Goal: Information Seeking & Learning: Learn about a topic

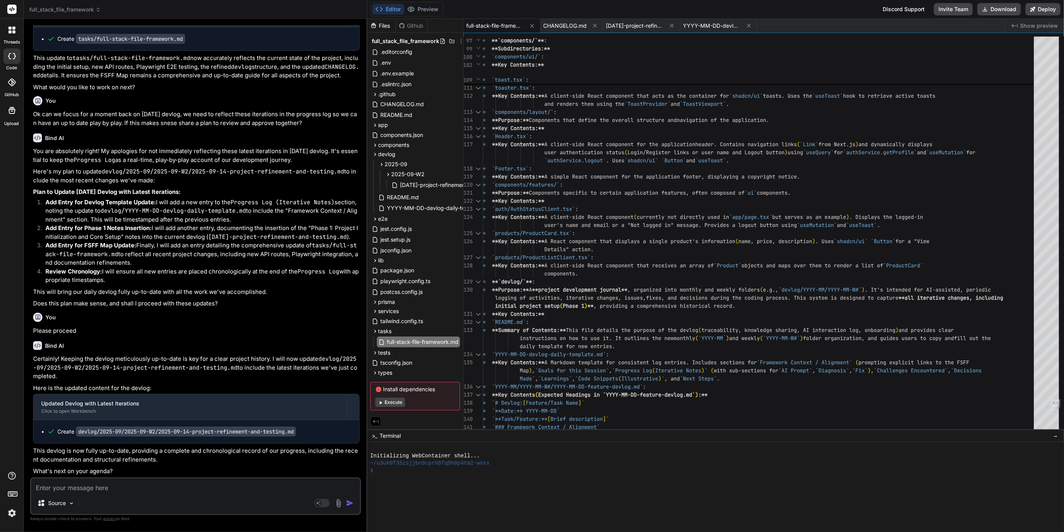
scroll to position [3, 0]
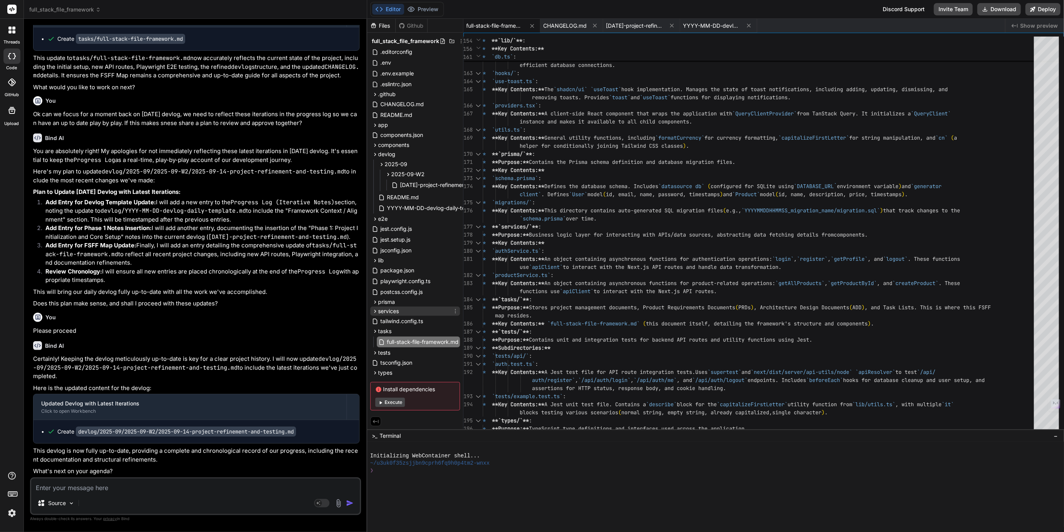
click at [372, 312] on icon at bounding box center [375, 311] width 7 height 7
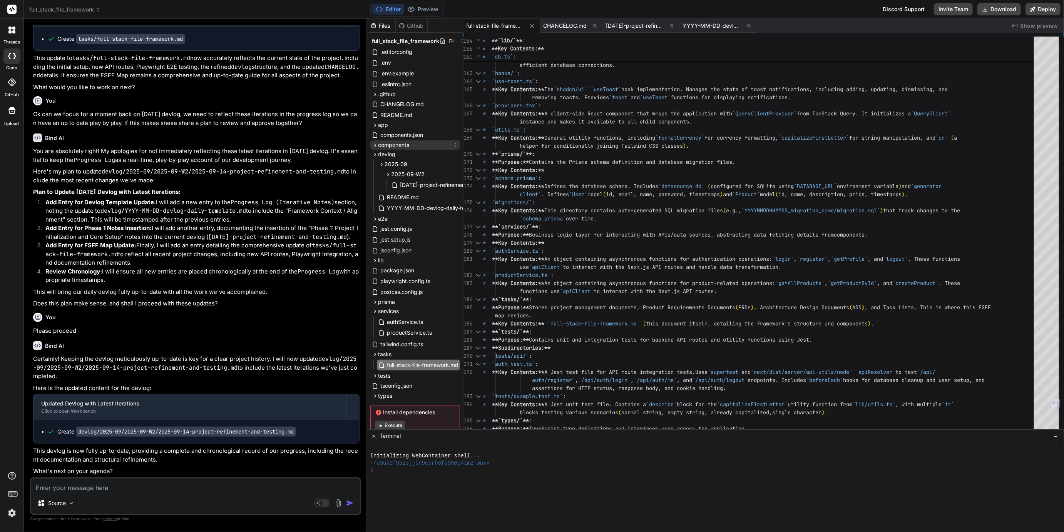
click at [375, 145] on icon at bounding box center [375, 145] width 7 height 7
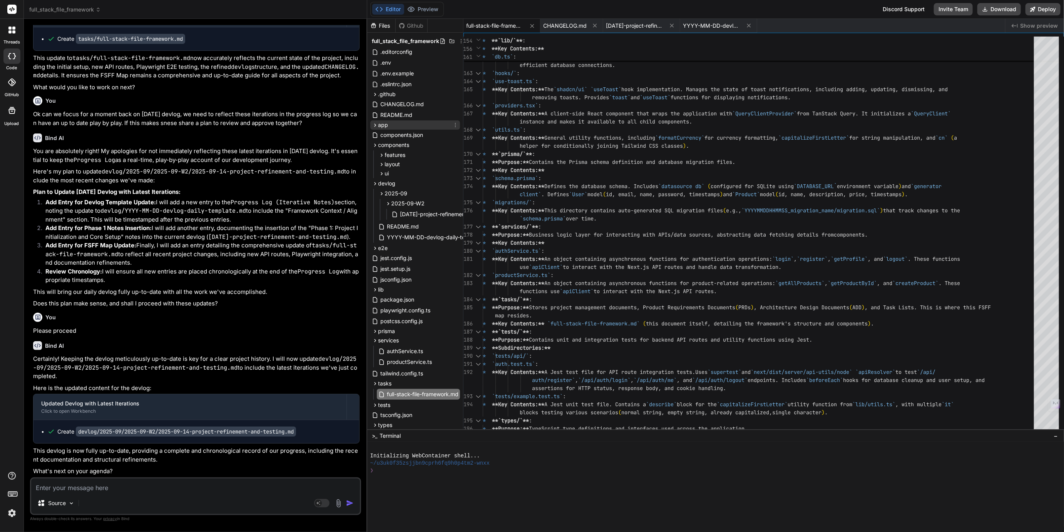
click at [374, 126] on icon at bounding box center [375, 125] width 7 height 7
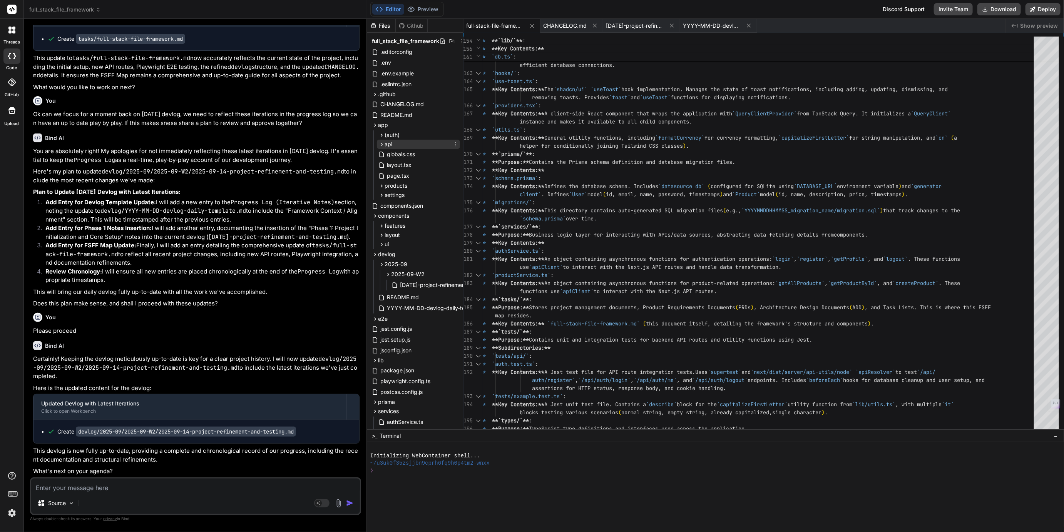
click at [383, 145] on icon at bounding box center [381, 144] width 7 height 7
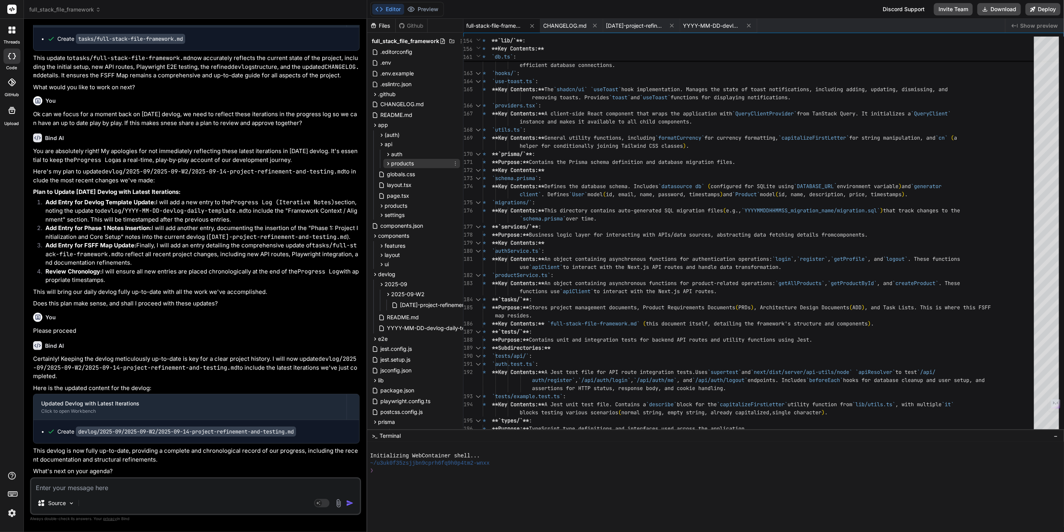
click at [388, 165] on icon at bounding box center [388, 164] width 7 height 7
click at [389, 156] on icon at bounding box center [388, 154] width 7 height 7
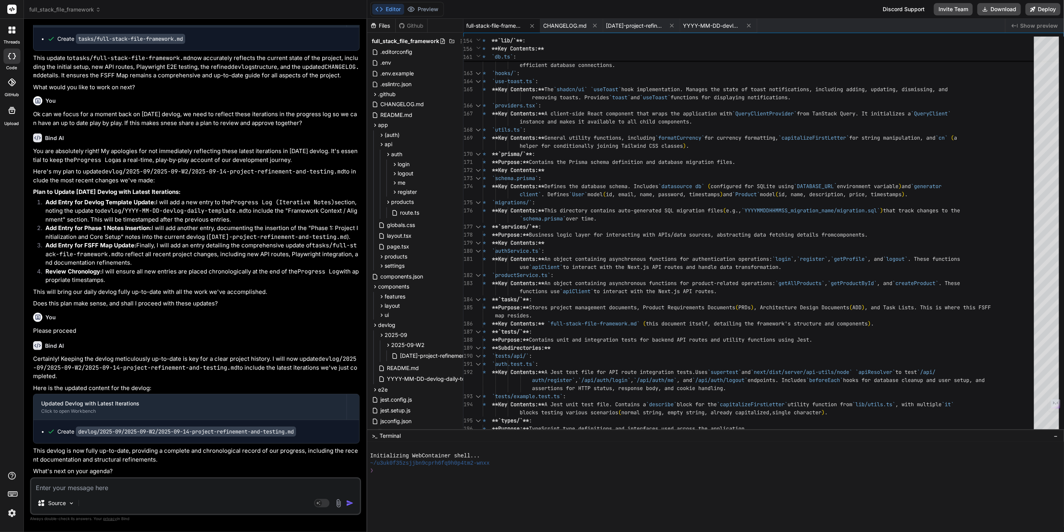
click at [386, 162] on div "login route.ts logout route.ts me route.ts register route.ts" at bounding box center [423, 178] width 74 height 37
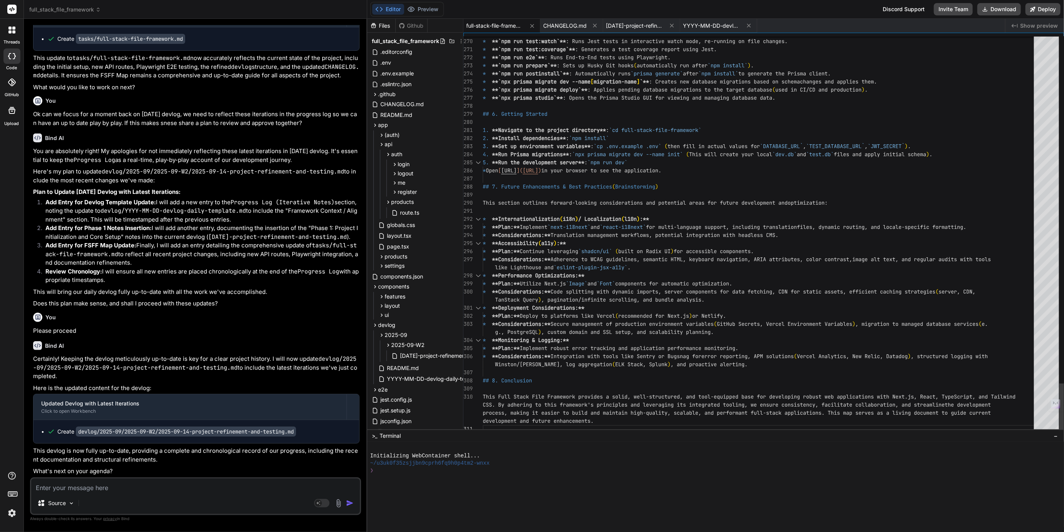
scroll to position [24, 0]
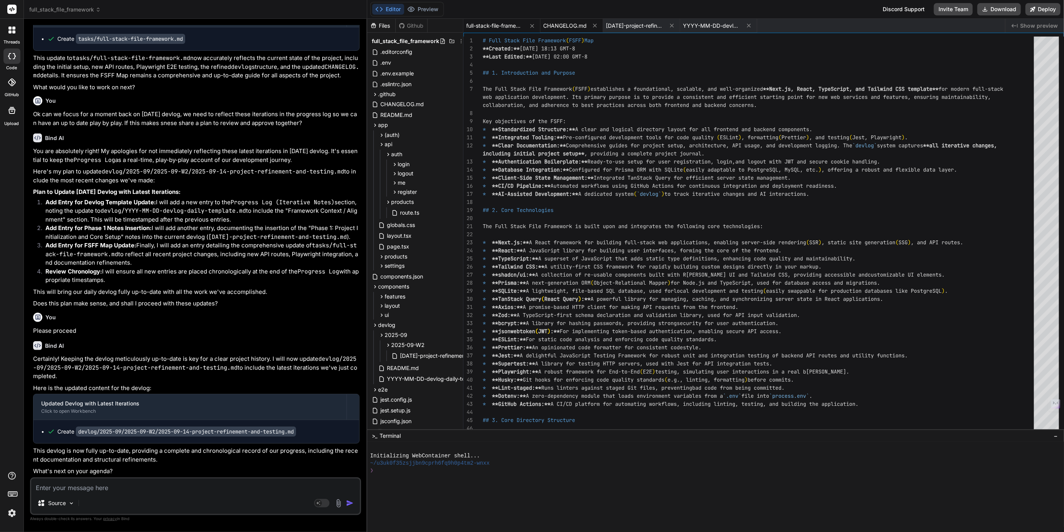
click at [570, 23] on span "CHANGELOG.md" at bounding box center [565, 26] width 43 height 8
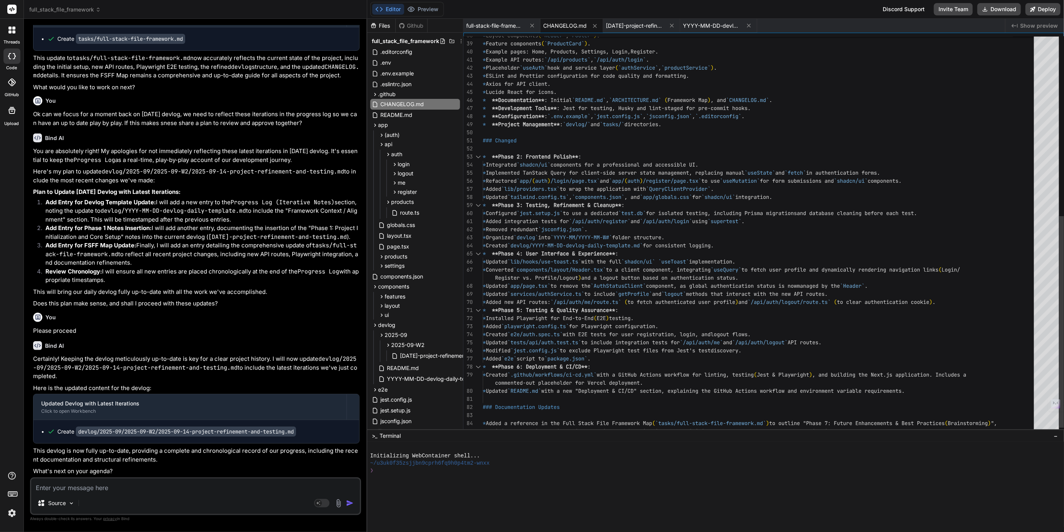
scroll to position [8, 0]
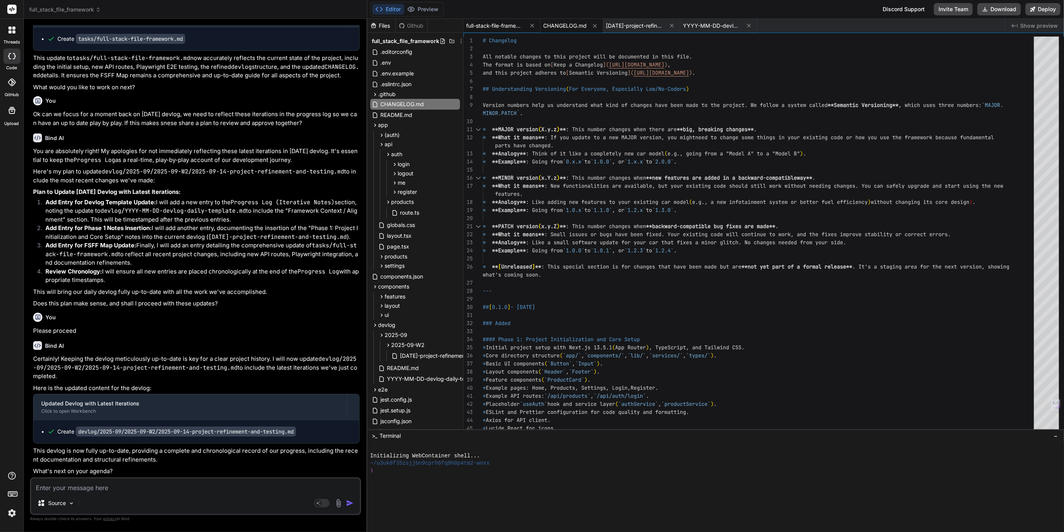
click at [511, 22] on span "full-stack-file-framework.md" at bounding box center [496, 26] width 58 height 8
type textarea "lid, well-structured, and tool-equipped base for developing robust web applicat…"
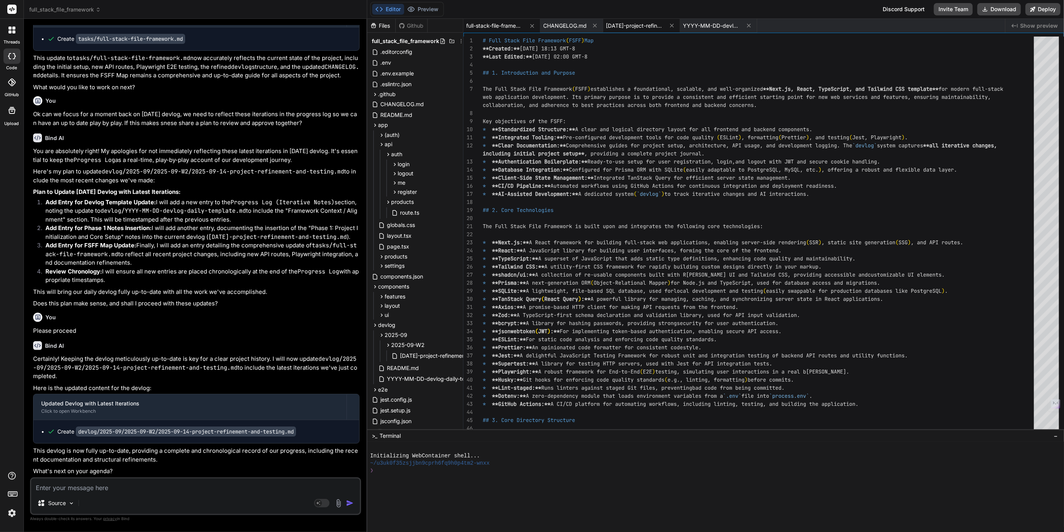
click at [635, 23] on span "[DATE]-project-refinement-and-testing.md" at bounding box center [635, 26] width 58 height 8
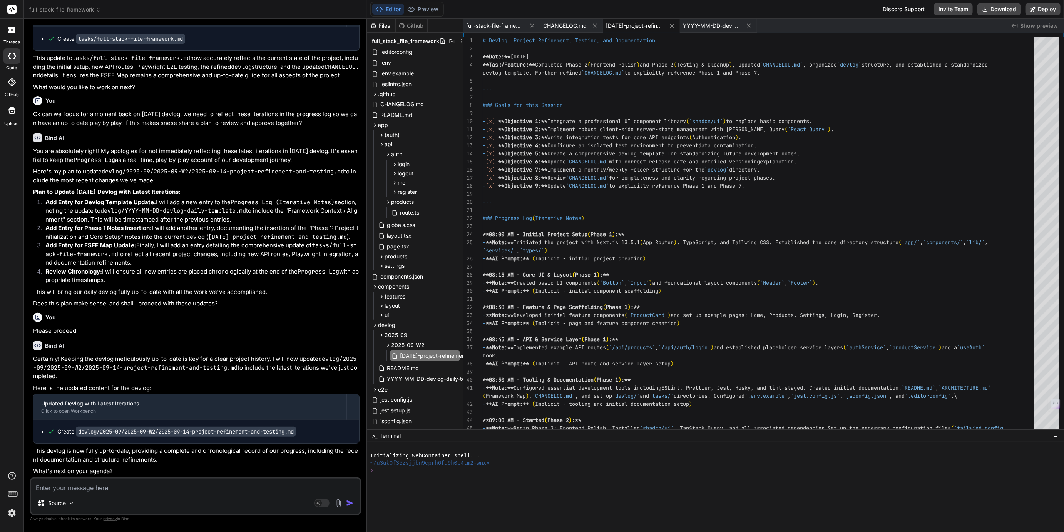
click at [54, 9] on span "full_stack_file_framework" at bounding box center [65, 10] width 72 height 8
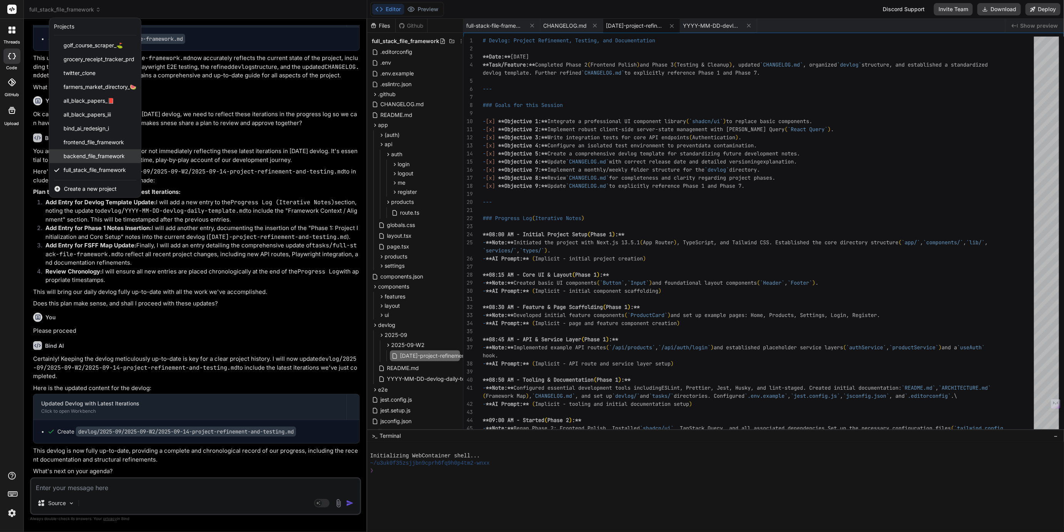
click at [84, 154] on span "backend_file_framework" at bounding box center [94, 156] width 61 height 8
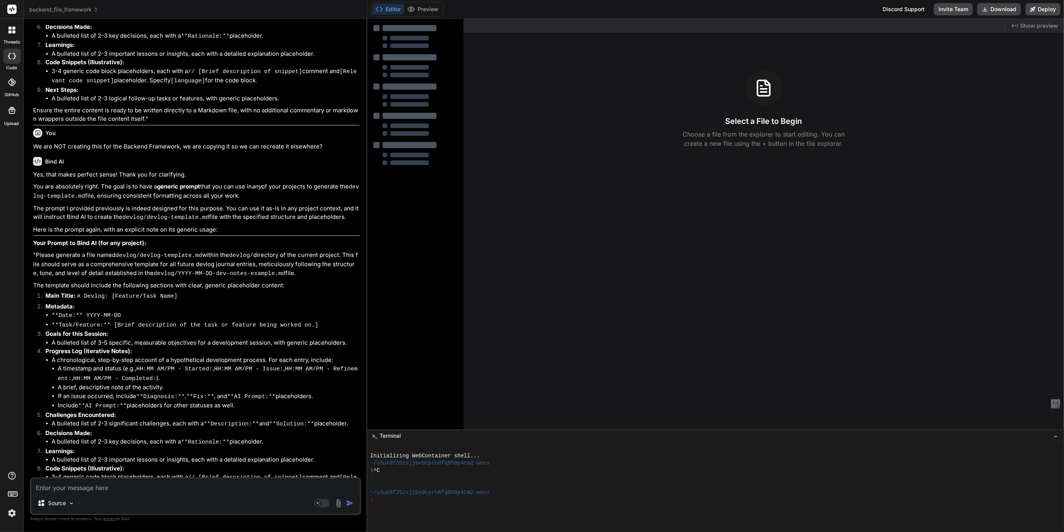
scroll to position [1316, 0]
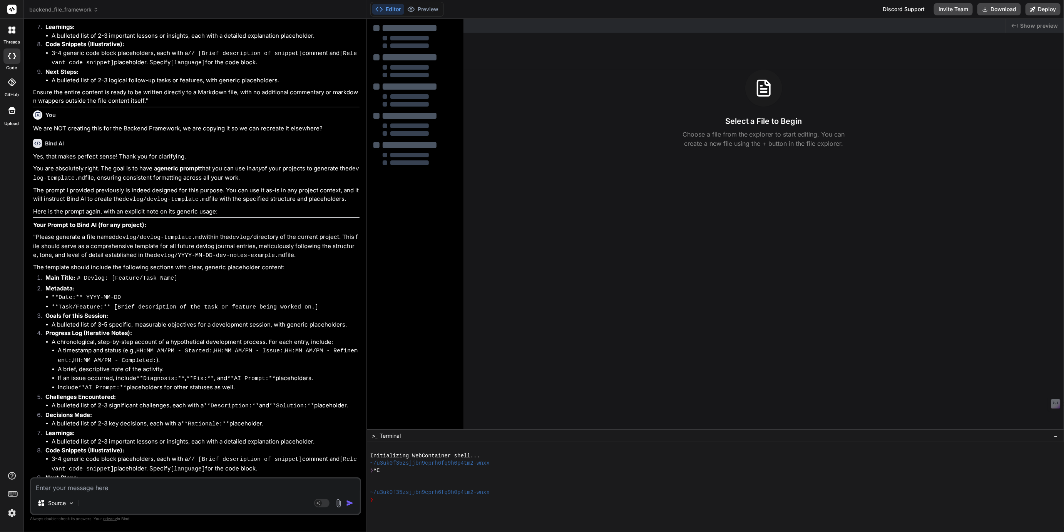
click at [64, 7] on span "backend_file_framework" at bounding box center [63, 10] width 69 height 8
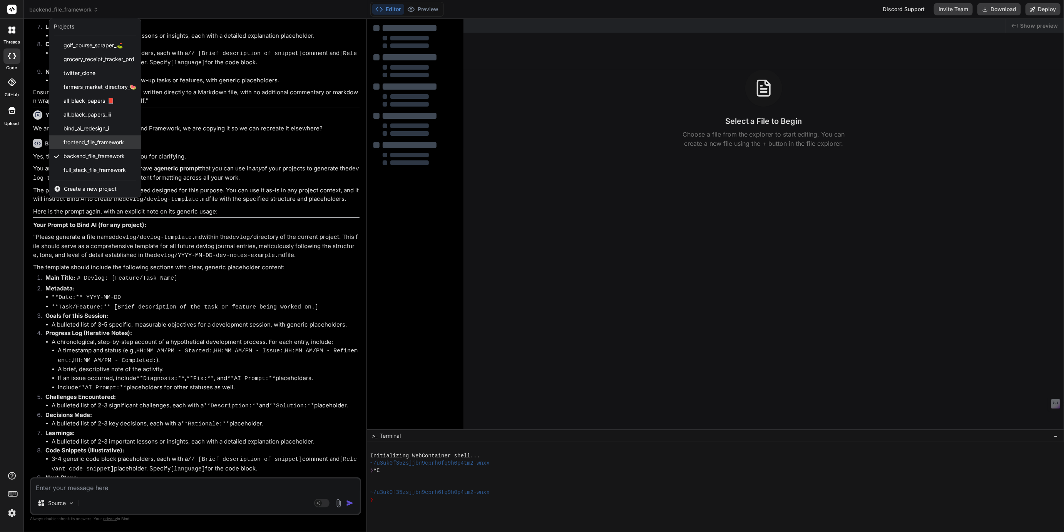
click at [80, 143] on span "frontend_file_framework" at bounding box center [94, 143] width 60 height 8
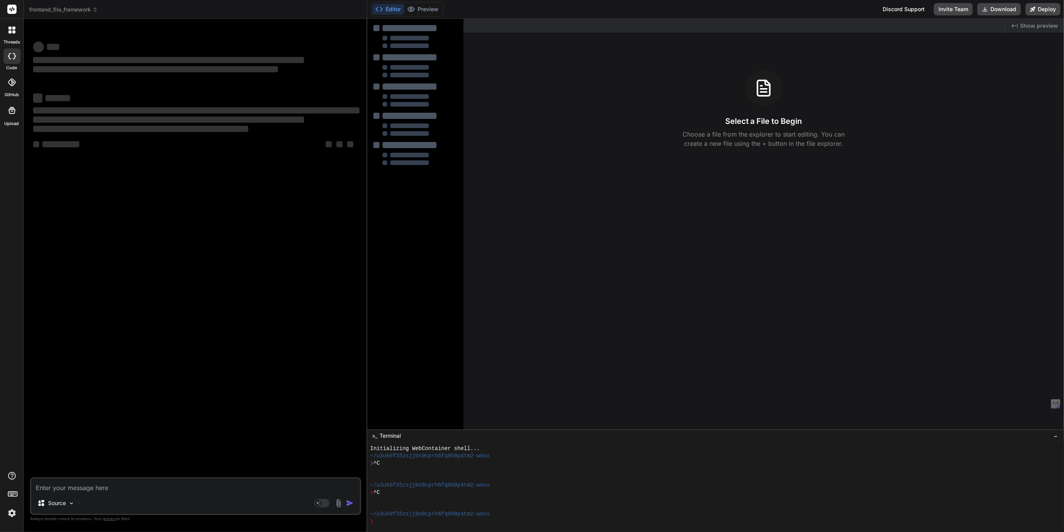
scroll to position [7, 0]
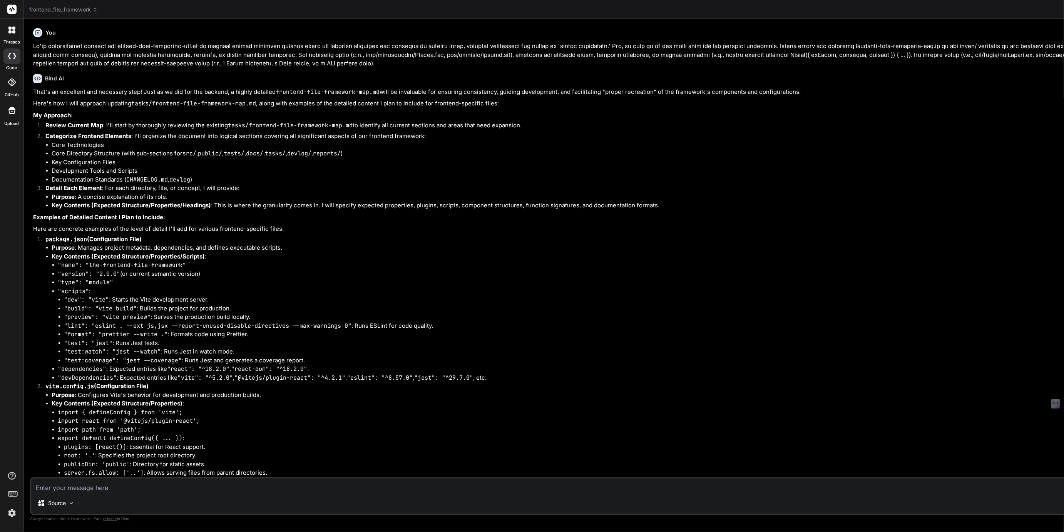
click at [74, 12] on span "frontend_file_framework" at bounding box center [63, 10] width 69 height 8
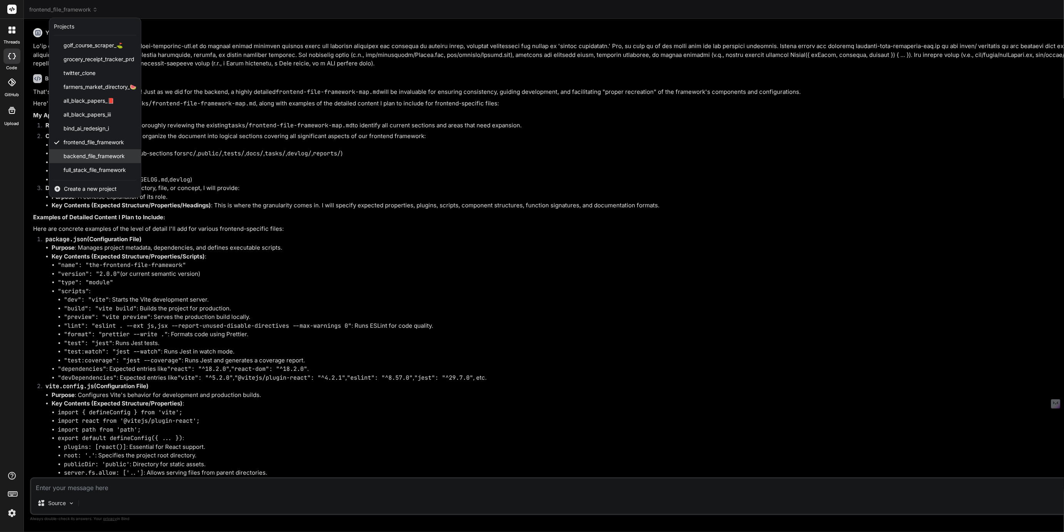
click at [74, 159] on span "backend_file_framework" at bounding box center [94, 156] width 61 height 8
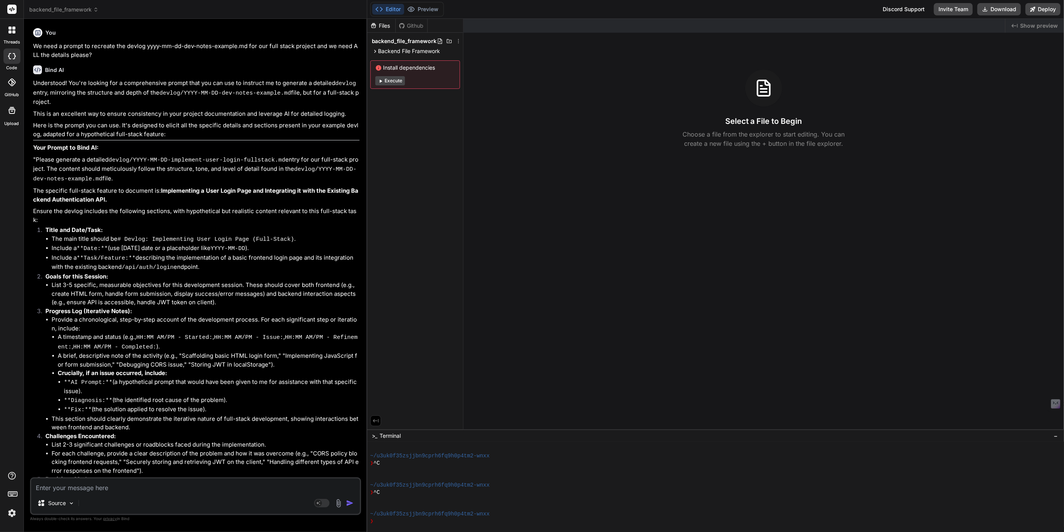
click at [52, 6] on span "backend_file_framework" at bounding box center [63, 10] width 69 height 8
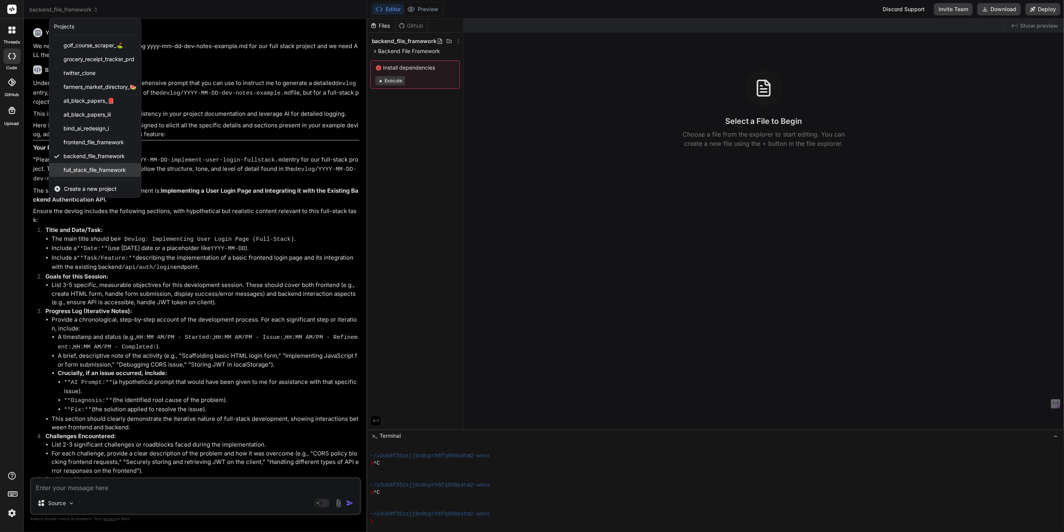
click at [83, 171] on span "full_stack_file_framework" at bounding box center [95, 170] width 62 height 8
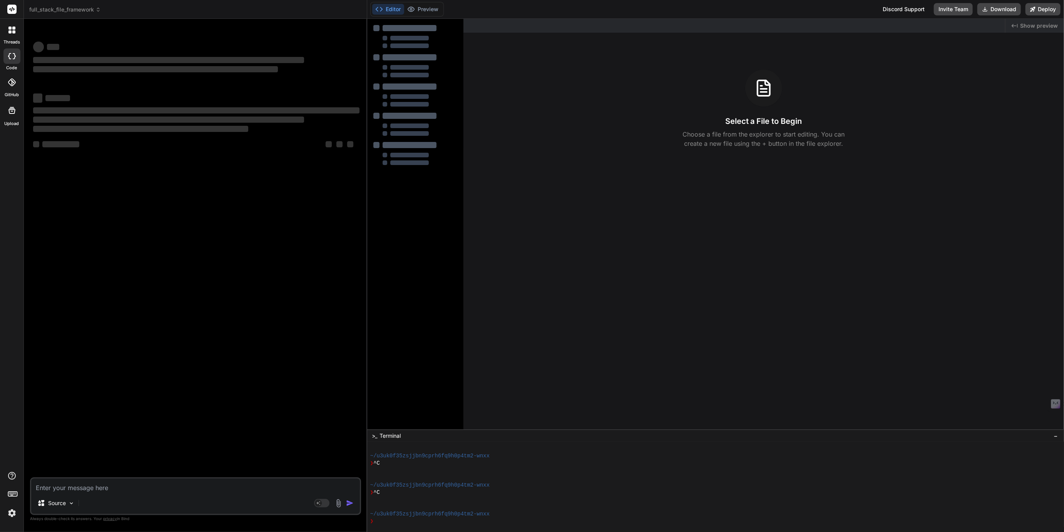
type textarea "x"
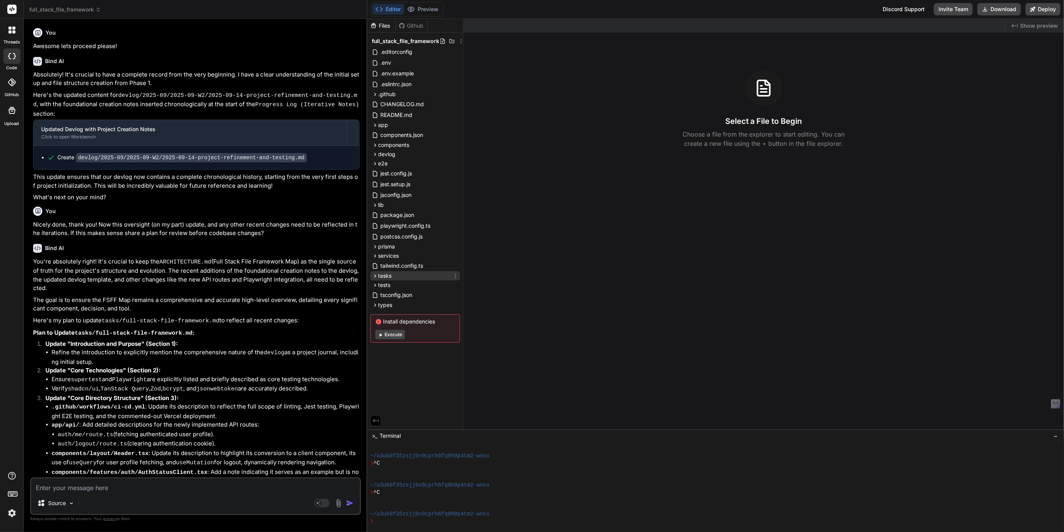
click at [376, 277] on icon at bounding box center [375, 276] width 7 height 7
click at [393, 289] on span "full-stack-file-framework.md" at bounding box center [422, 286] width 73 height 9
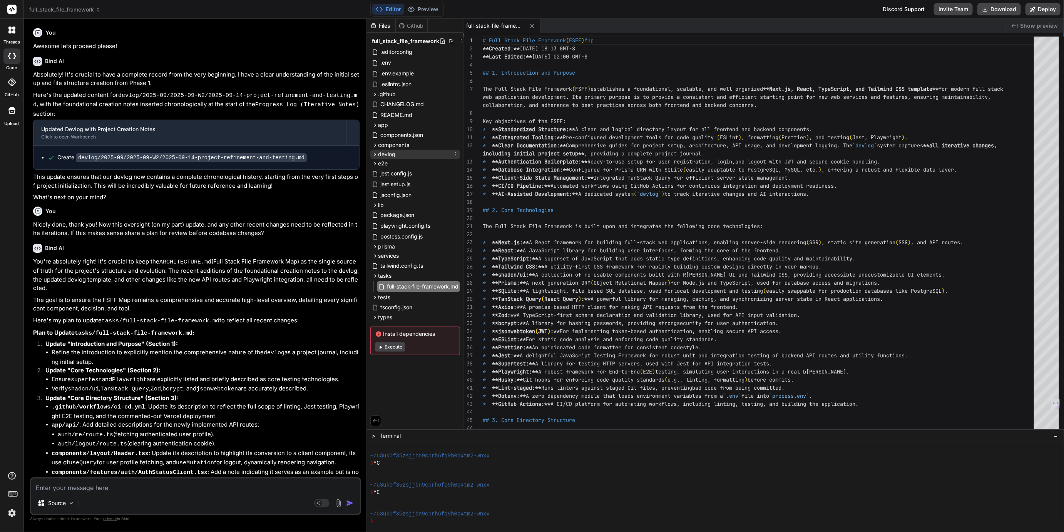
click at [375, 154] on icon at bounding box center [375, 154] width 7 height 7
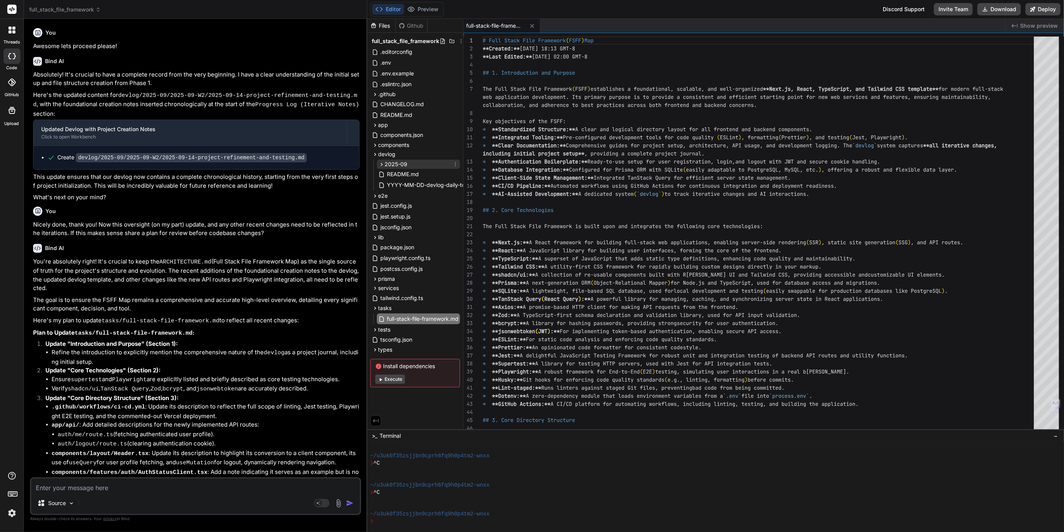
click at [394, 164] on span "2025-09" at bounding box center [396, 165] width 23 height 8
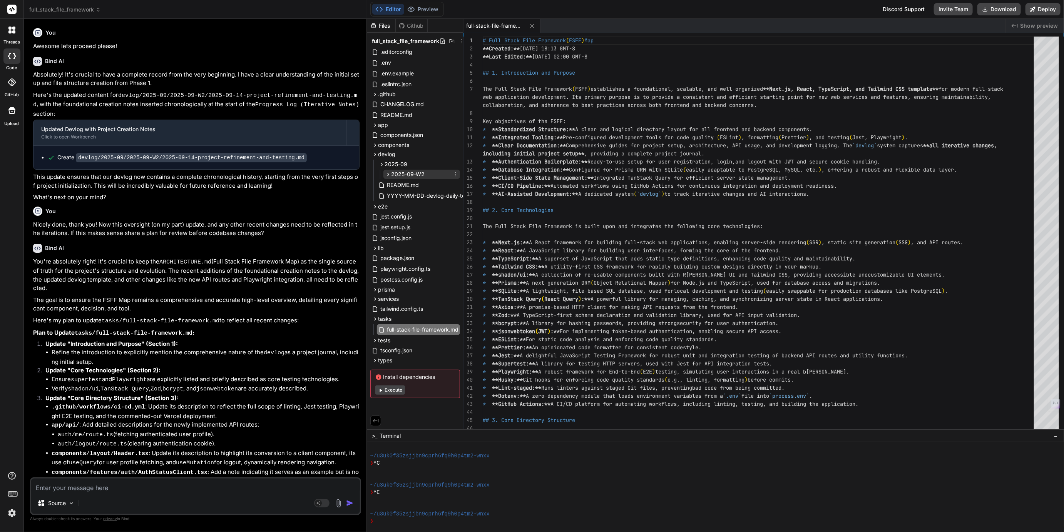
click at [399, 170] on div "2025-09-W2" at bounding box center [421, 174] width 77 height 9
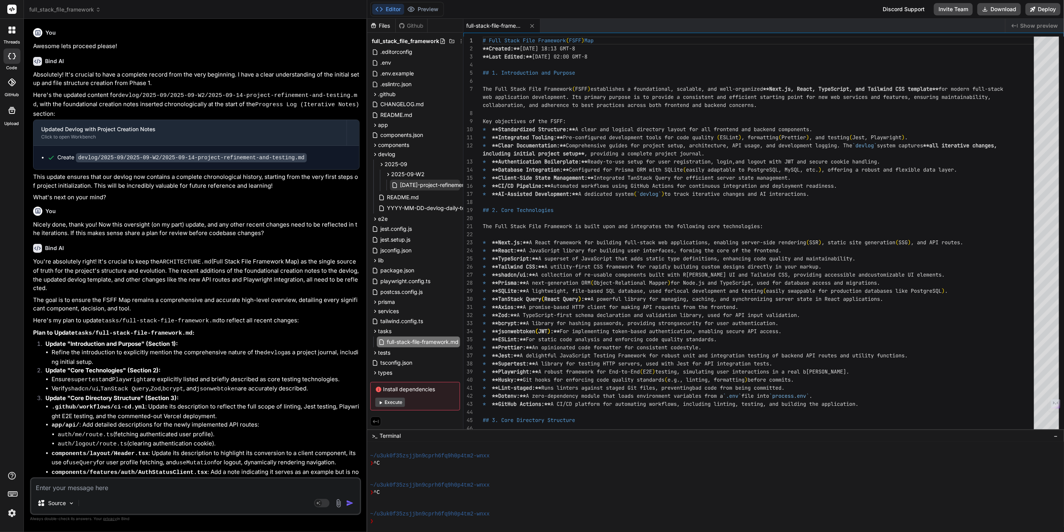
click at [409, 185] on span "[DATE]-project-refinement-and-testing.md" at bounding box center [455, 185] width 110 height 9
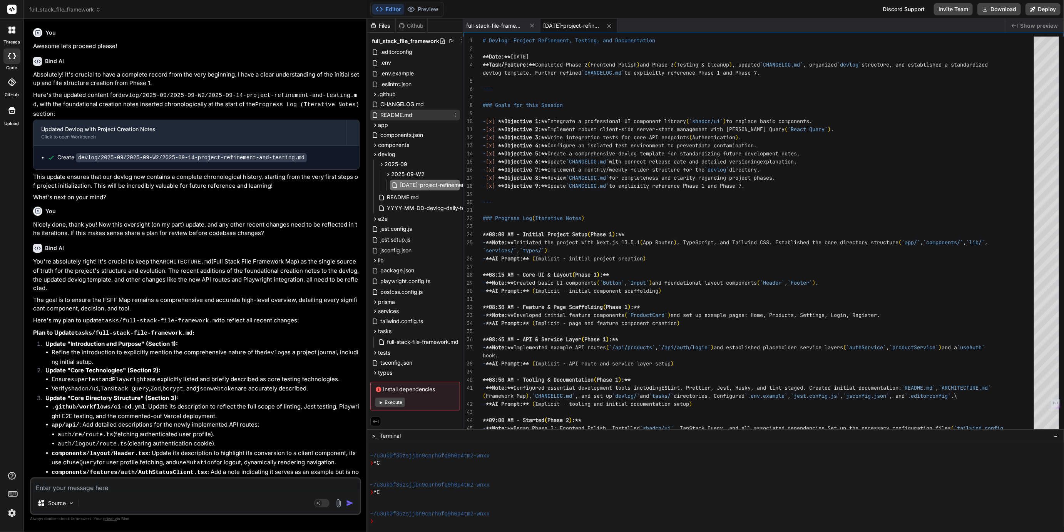
click at [393, 115] on span "README.md" at bounding box center [396, 114] width 33 height 9
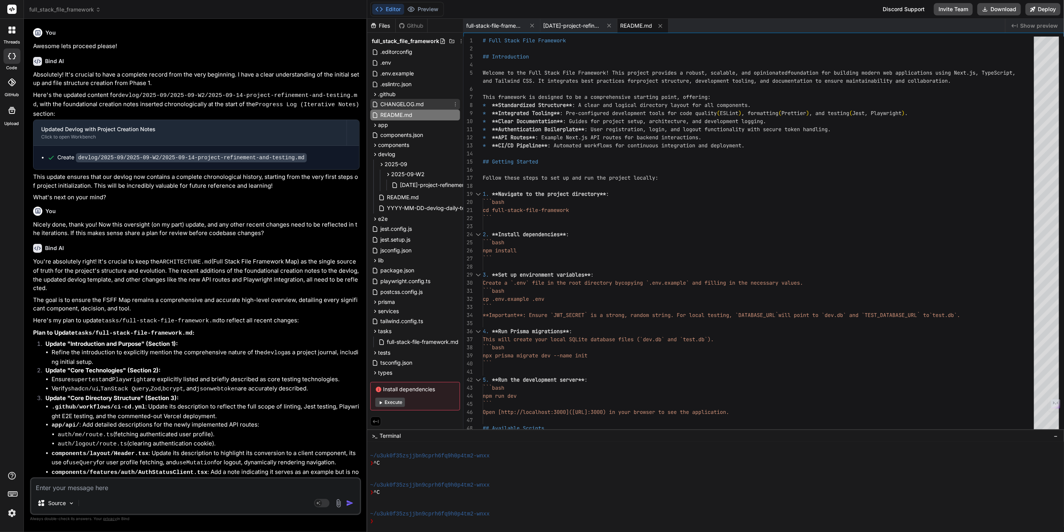
click at [393, 100] on span "CHANGELOG.md" at bounding box center [402, 104] width 45 height 9
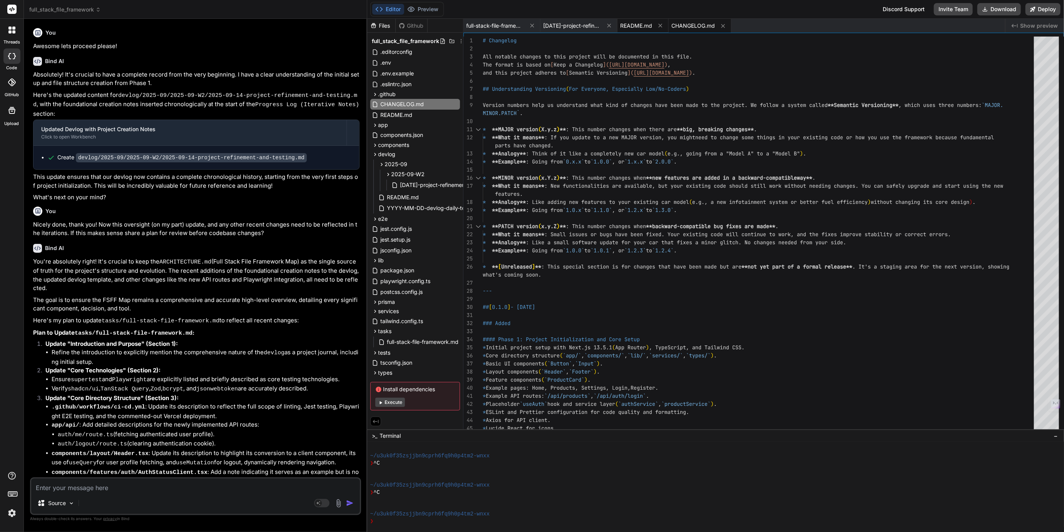
click at [640, 29] on span "README.md" at bounding box center [636, 26] width 32 height 8
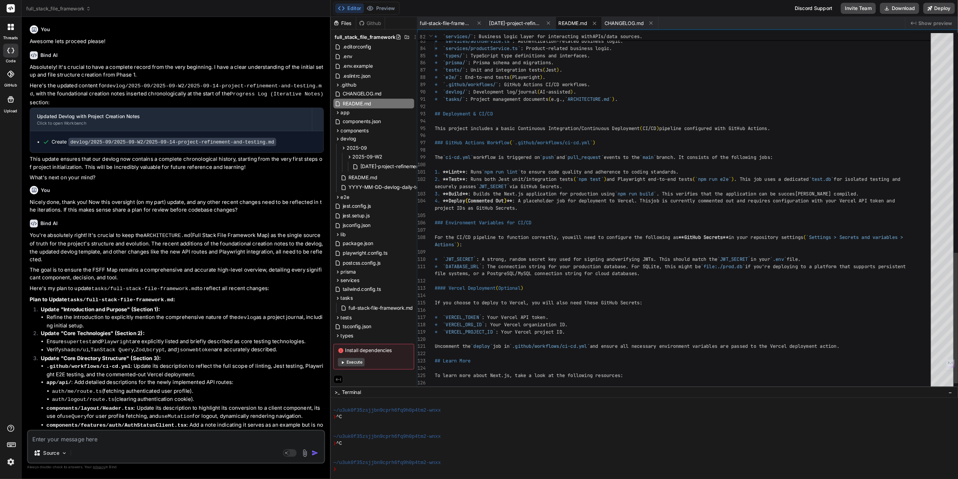
scroll to position [24, 0]
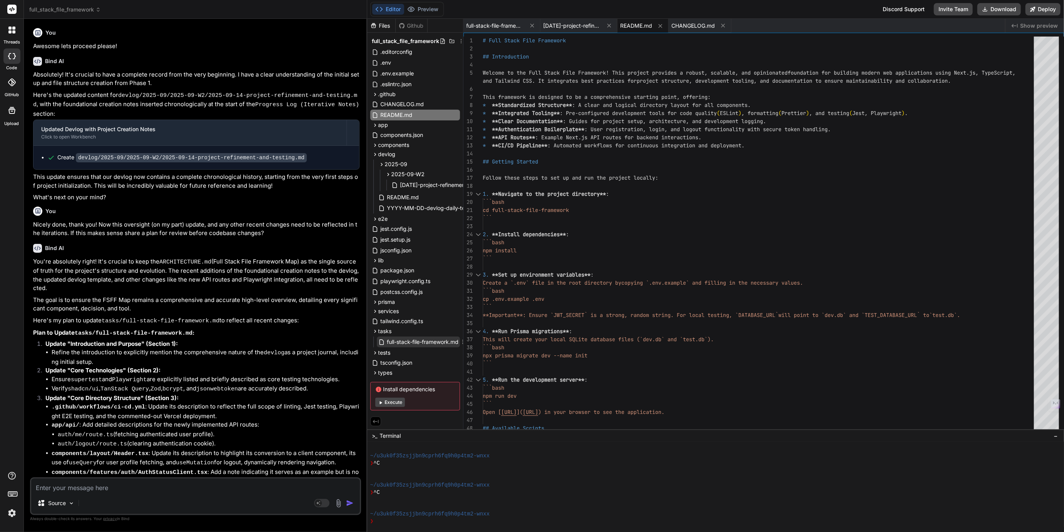
click at [442, 339] on span "full-stack-file-framework.md" at bounding box center [422, 342] width 73 height 9
type textarea "lid, well-structured, and tool-equipped base for developing robust web applicat…"
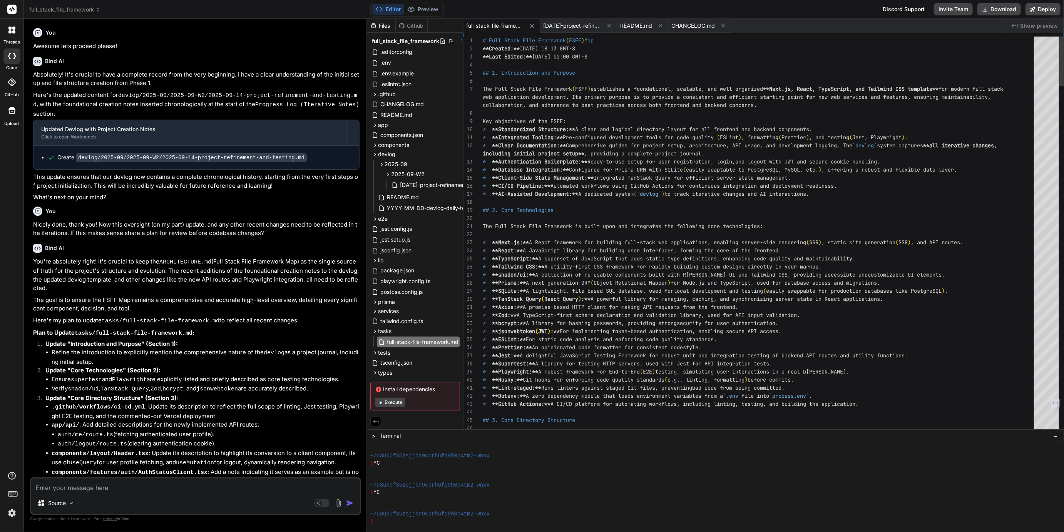
type textarea "x"
type textarea "lid, well-structured, and tool-equipped base for developing robust web applicat…"
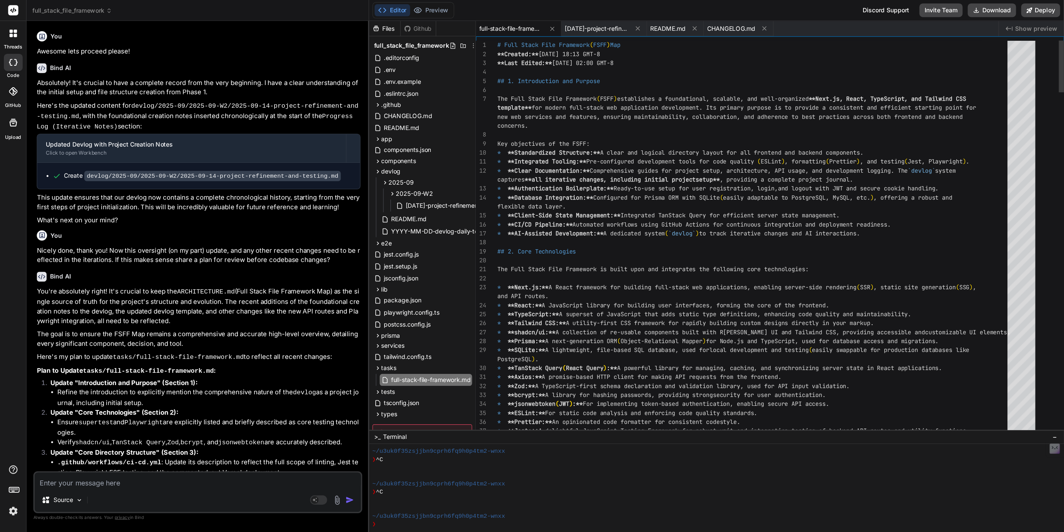
scroll to position [73, 0]
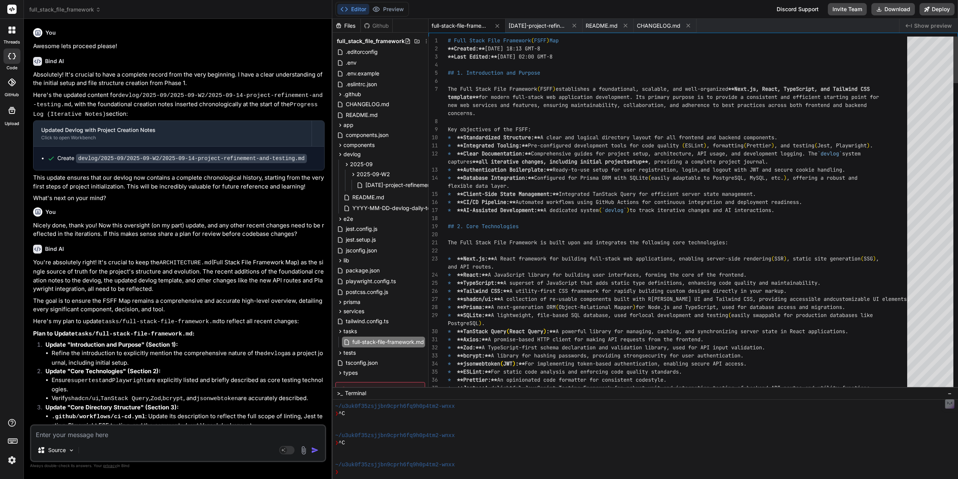
type textarea "x"
type textarea "lid, well-structured, and tool-equipped base for developing robust web applicat…"
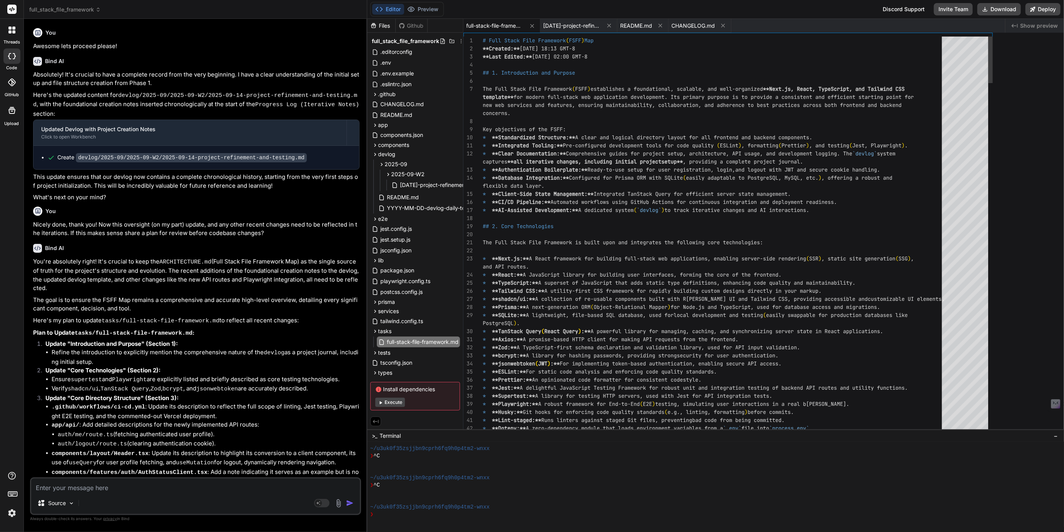
scroll to position [65, 0]
